Goal: Check status: Check status

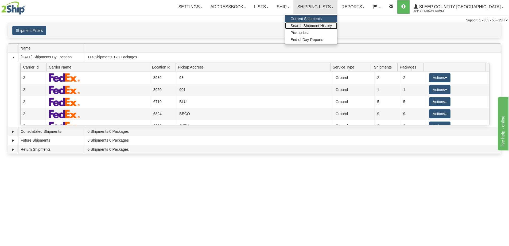
click at [332, 25] on span "Search Shipment History" at bounding box center [311, 26] width 41 height 4
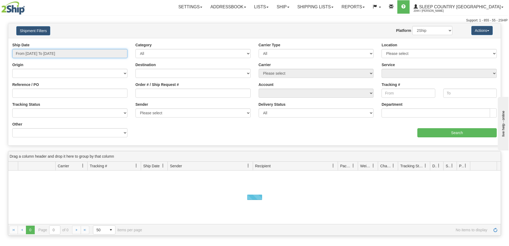
click at [39, 55] on input "From [DATE] To [DATE]" at bounding box center [69, 53] width 115 height 9
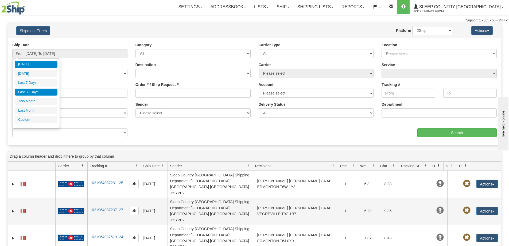
click at [34, 91] on li "Last 30 Days" at bounding box center [36, 92] width 43 height 7
type input "From [DATE] To [DATE]"
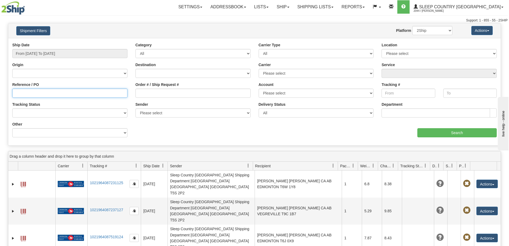
click at [17, 93] on input "Reference / PO" at bounding box center [69, 93] width 115 height 9
paste input "9000I124829"
type input "9000I124829"
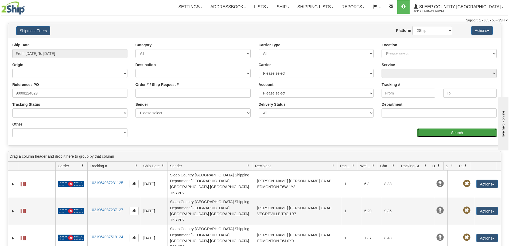
click at [460, 132] on input "Search" at bounding box center [457, 132] width 79 height 9
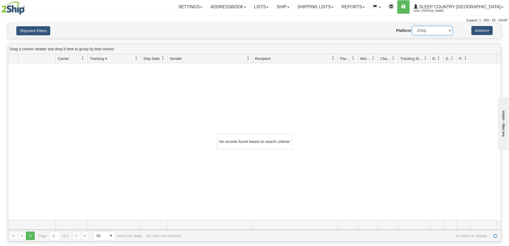
click at [418, 27] on select "2Ship Imported" at bounding box center [433, 30] width 40 height 9
select select "1"
click at [413, 26] on select "2Ship Imported" at bounding box center [433, 30] width 40 height 9
click at [331, 7] on link "Shipping lists" at bounding box center [316, 6] width 44 height 13
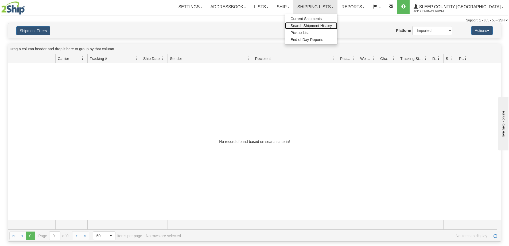
click at [325, 26] on span "Search Shipment History" at bounding box center [311, 26] width 41 height 4
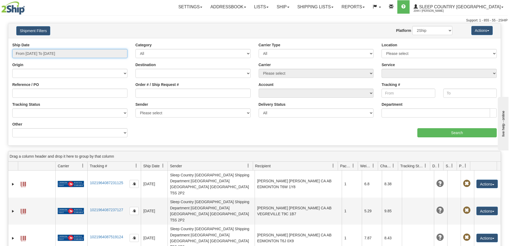
click at [42, 56] on input "From [DATE] To [DATE]" at bounding box center [69, 53] width 115 height 9
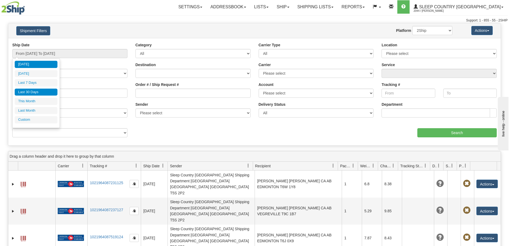
click at [24, 93] on li "Last 30 Days" at bounding box center [36, 92] width 43 height 7
type input "From [DATE] To [DATE]"
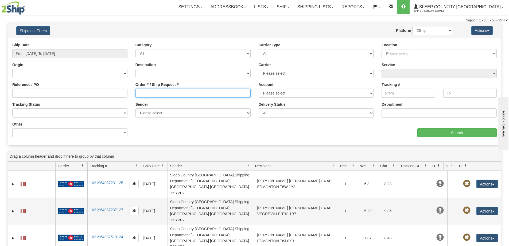
click at [147, 94] on input "Order # / Ship Request #" at bounding box center [193, 93] width 115 height 9
paste input "9000I124829"
type input "9000I124829"
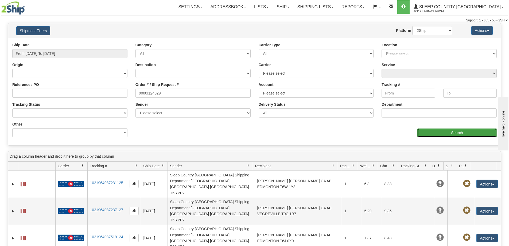
click at [434, 131] on input "Search" at bounding box center [457, 132] width 79 height 9
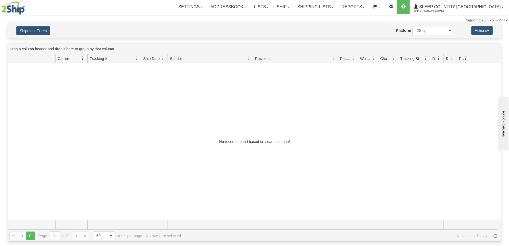
click at [25, 109] on div "No records found based on search criteria!" at bounding box center [254, 141] width 493 height 157
click at [439, 34] on select "2Ship Imported" at bounding box center [433, 30] width 40 height 9
select select "1"
click at [413, 26] on select "2Ship Imported" at bounding box center [433, 30] width 40 height 9
